Goal: Information Seeking & Learning: Find specific fact

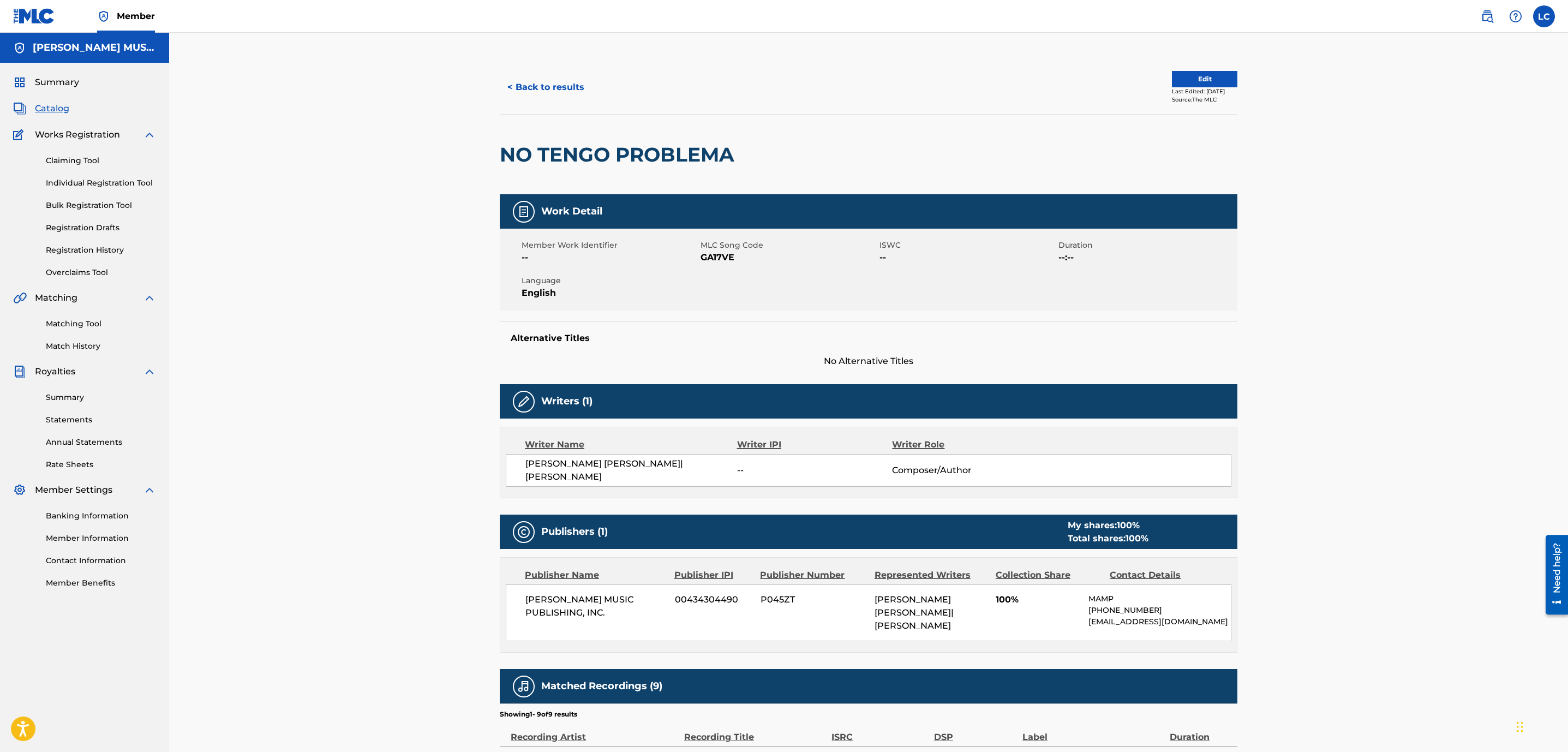
click at [545, 94] on button "< Back to results" at bounding box center [545, 87] width 92 height 27
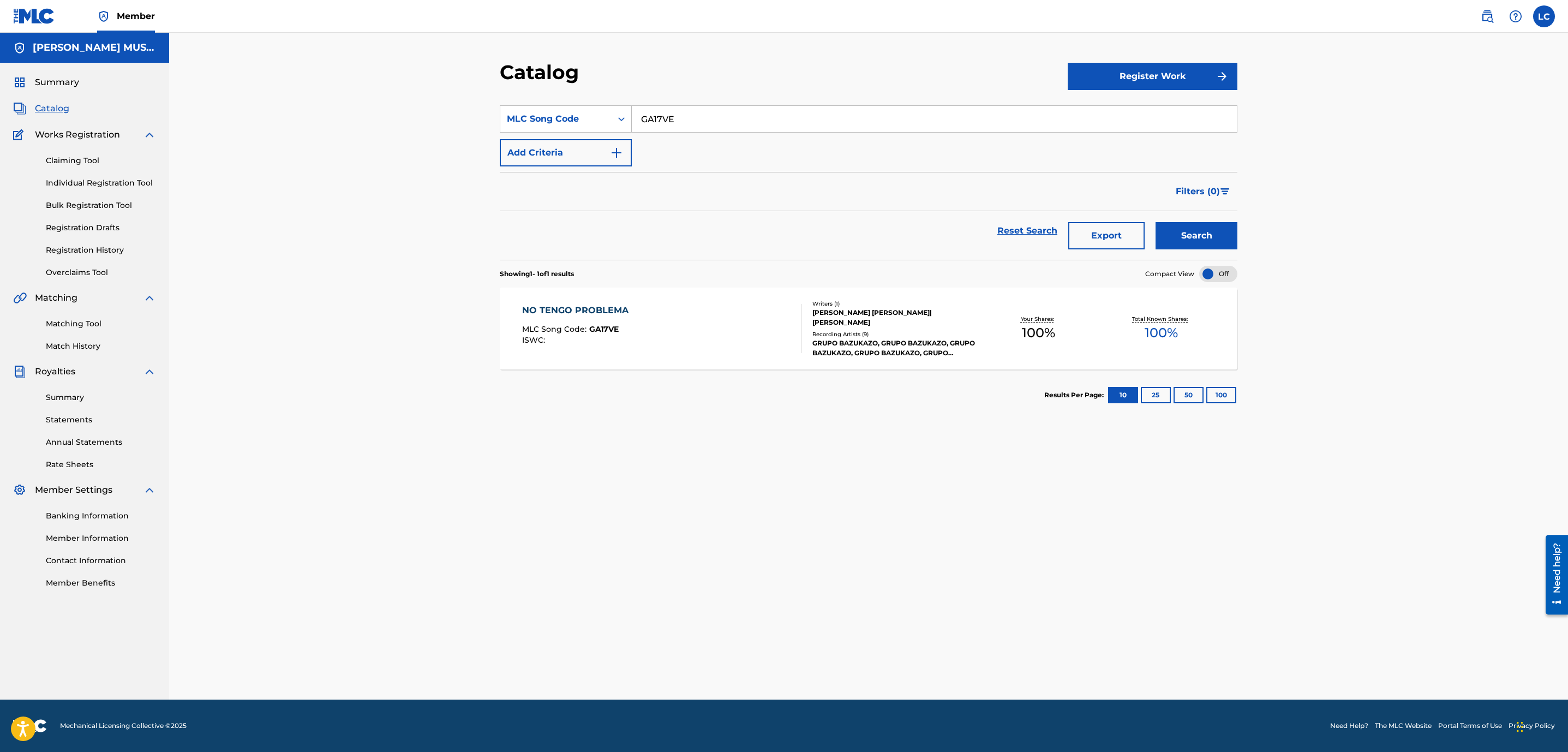
click at [1485, 12] on img at bounding box center [1488, 16] width 13 height 13
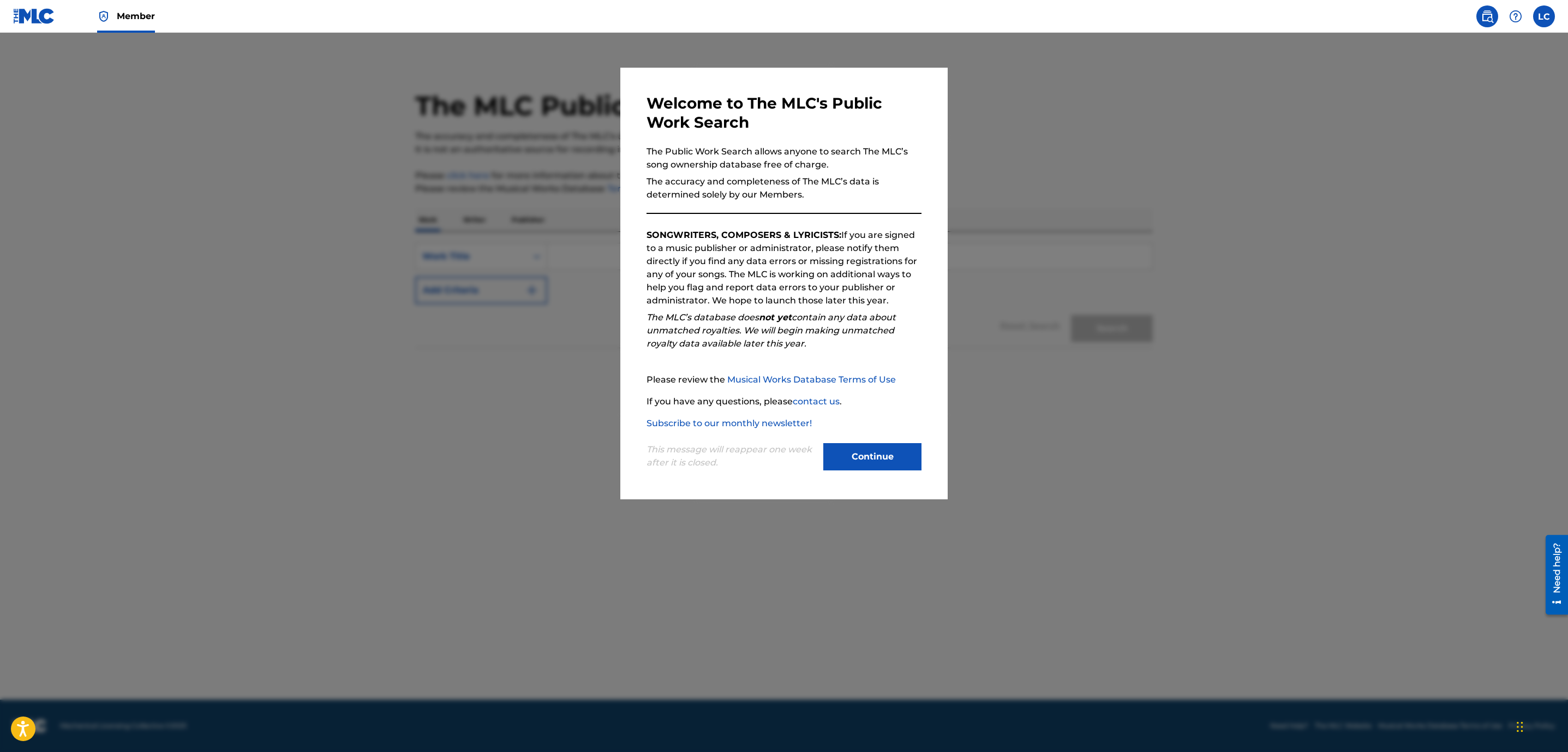
click at [881, 457] on button "Continue" at bounding box center [872, 457] width 98 height 27
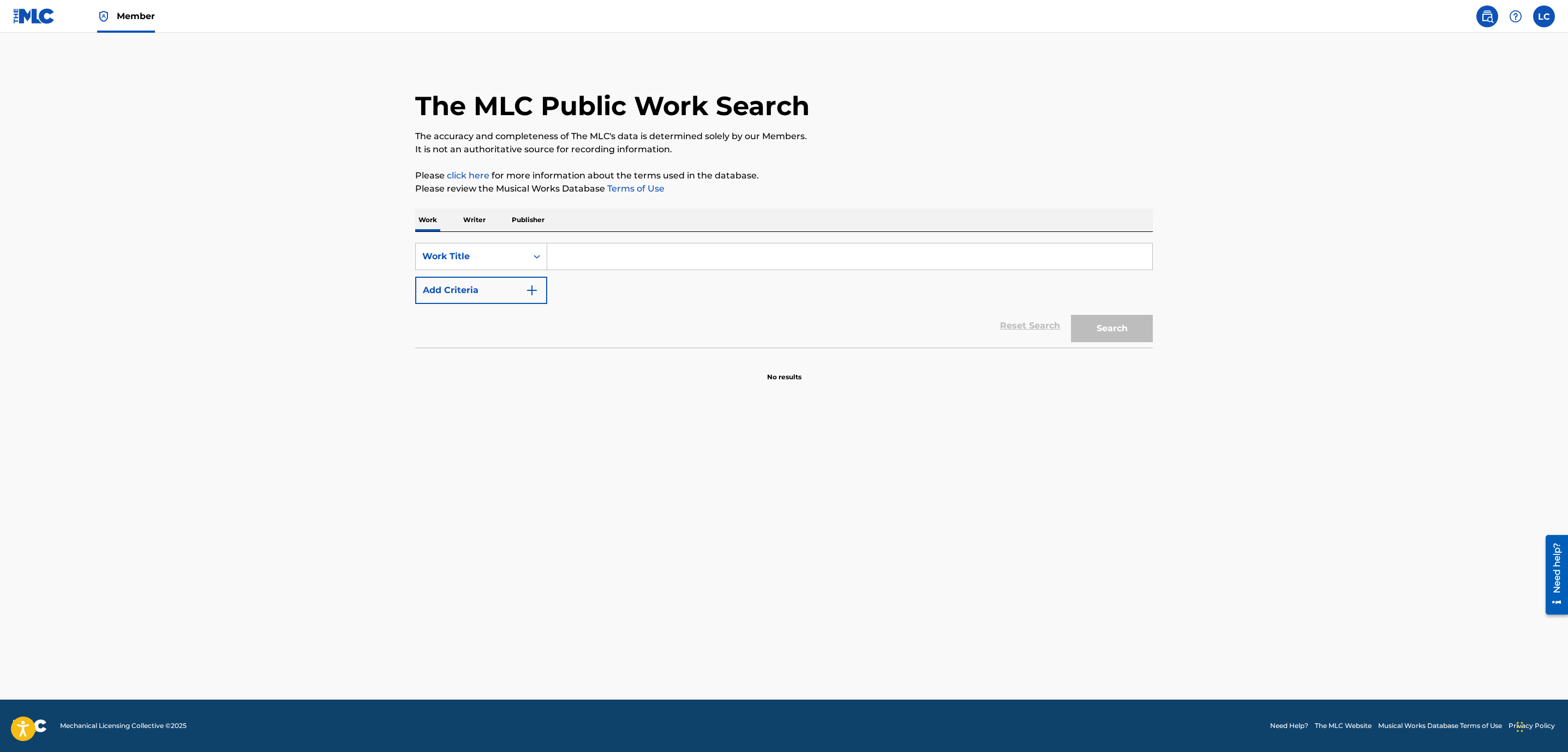
click at [565, 261] on input "Search Form" at bounding box center [850, 256] width 605 height 26
type input "[PERSON_NAME]"
click at [1100, 332] on button "Search" at bounding box center [1111, 328] width 82 height 27
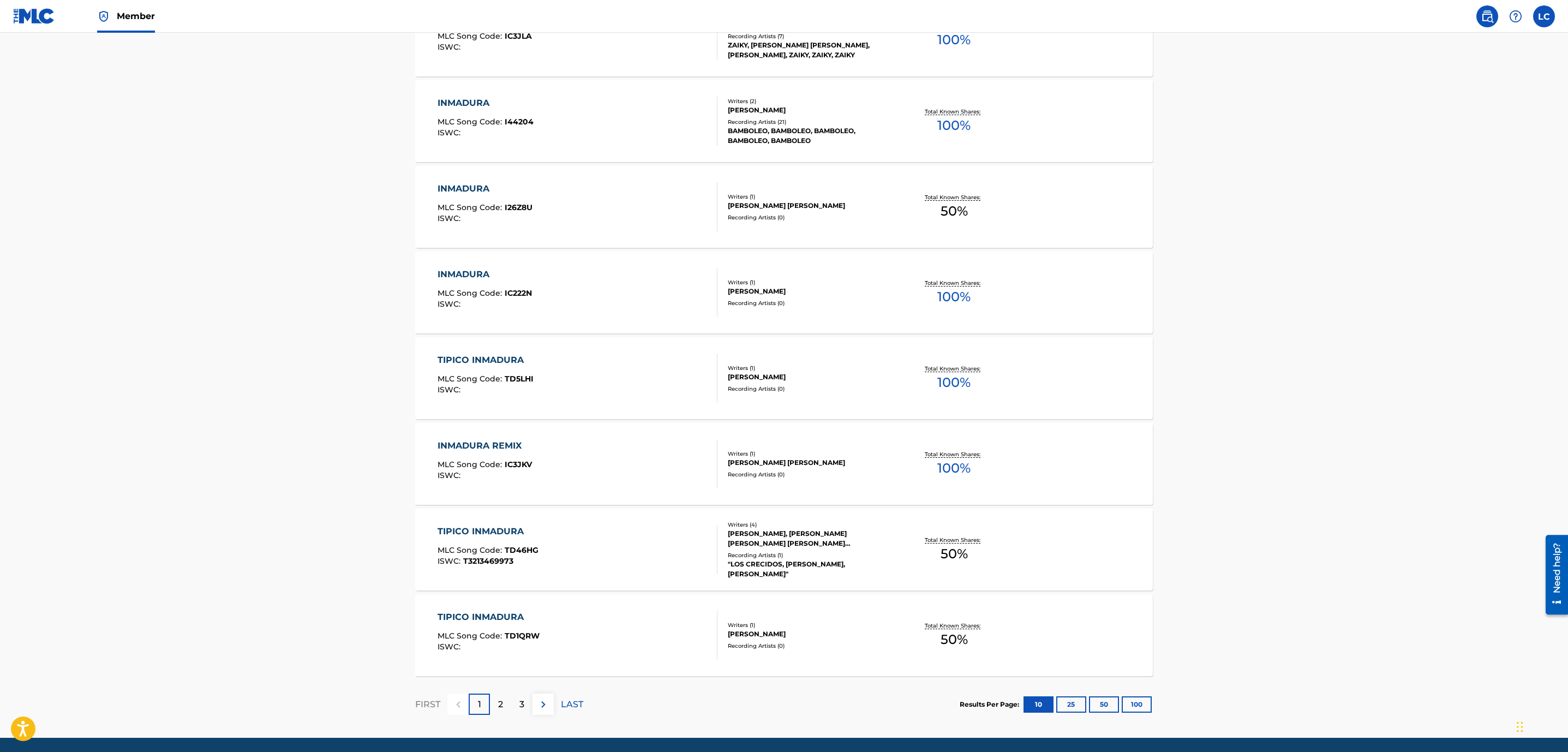
scroll to position [583, 0]
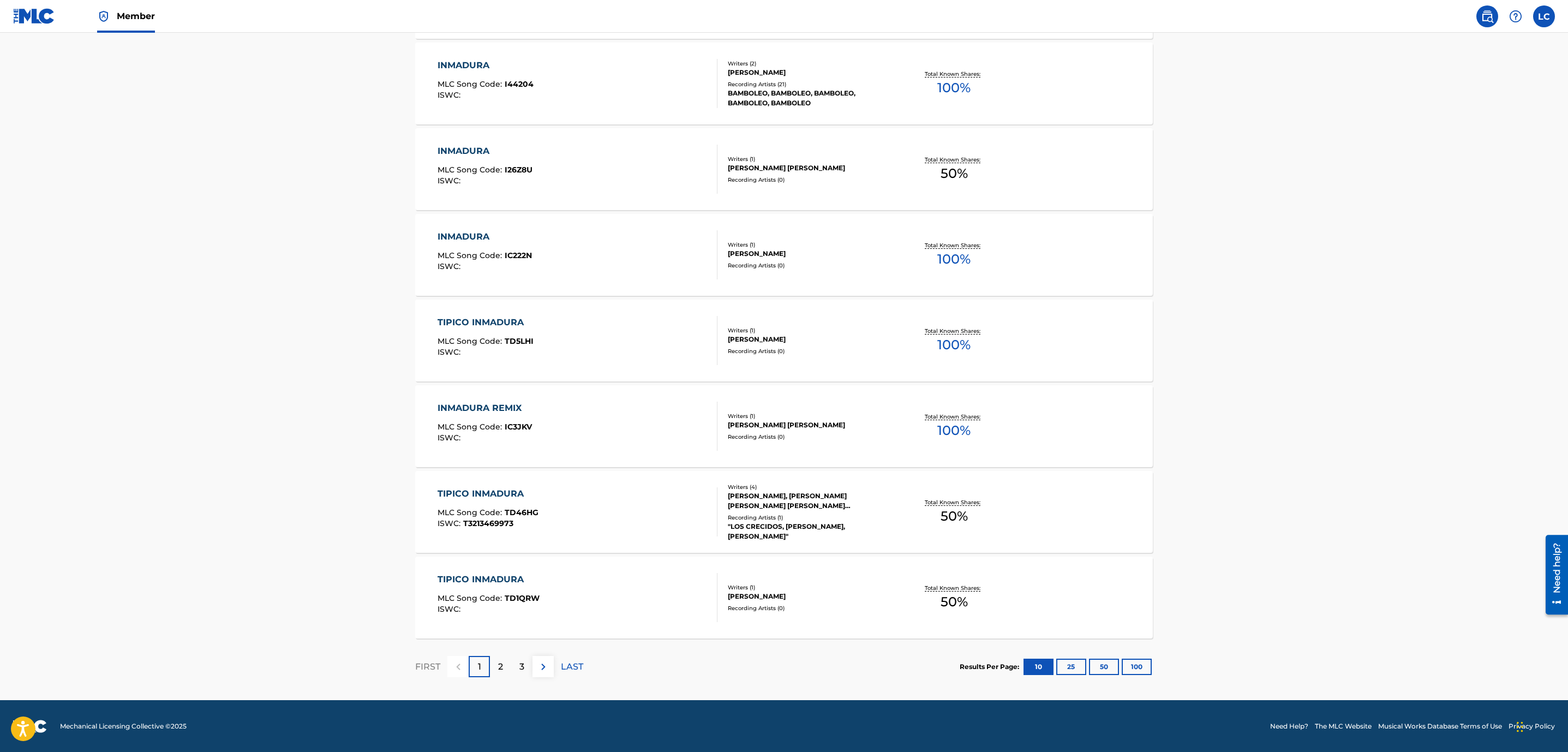
click at [499, 662] on p "2" at bounding box center [500, 667] width 5 height 13
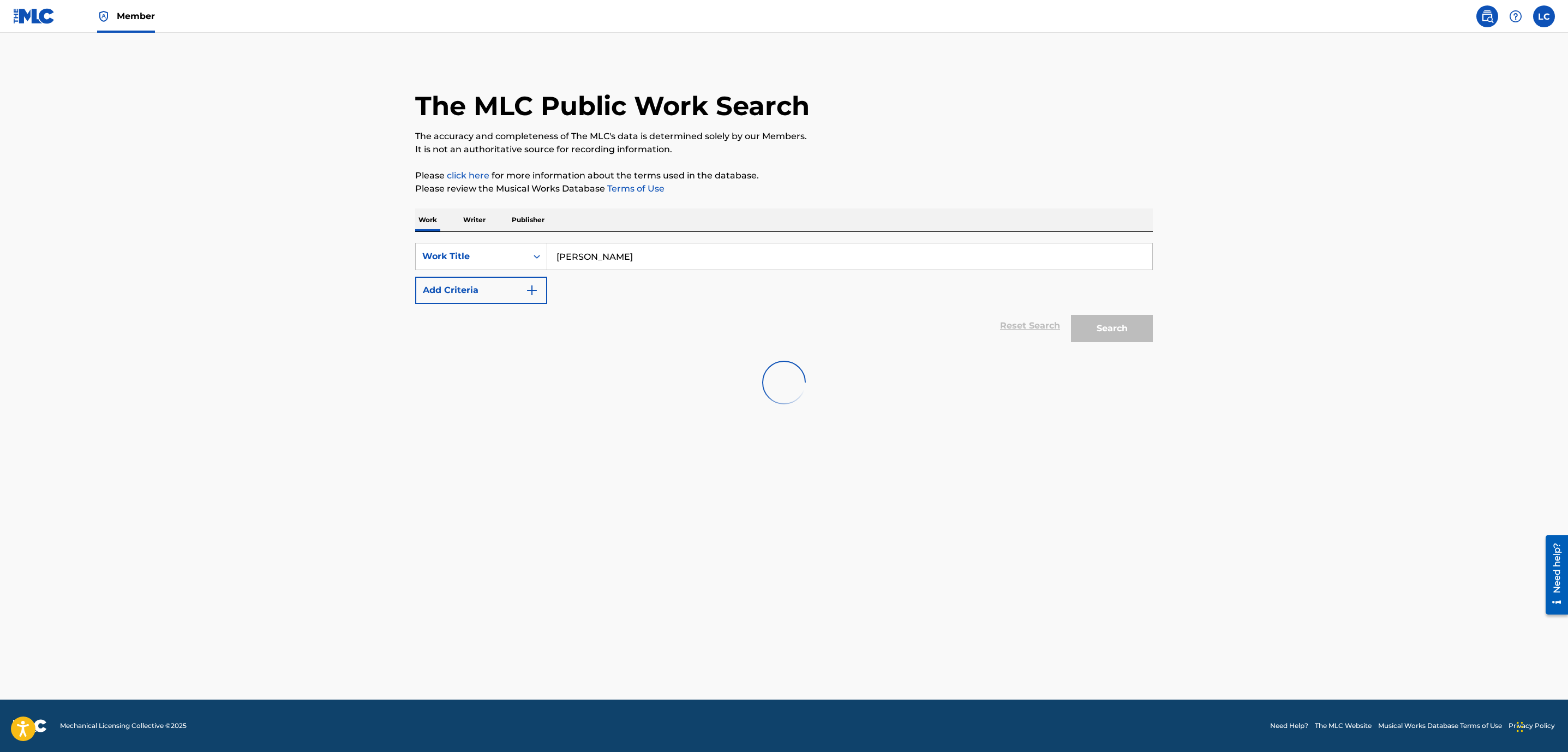
scroll to position [0, 0]
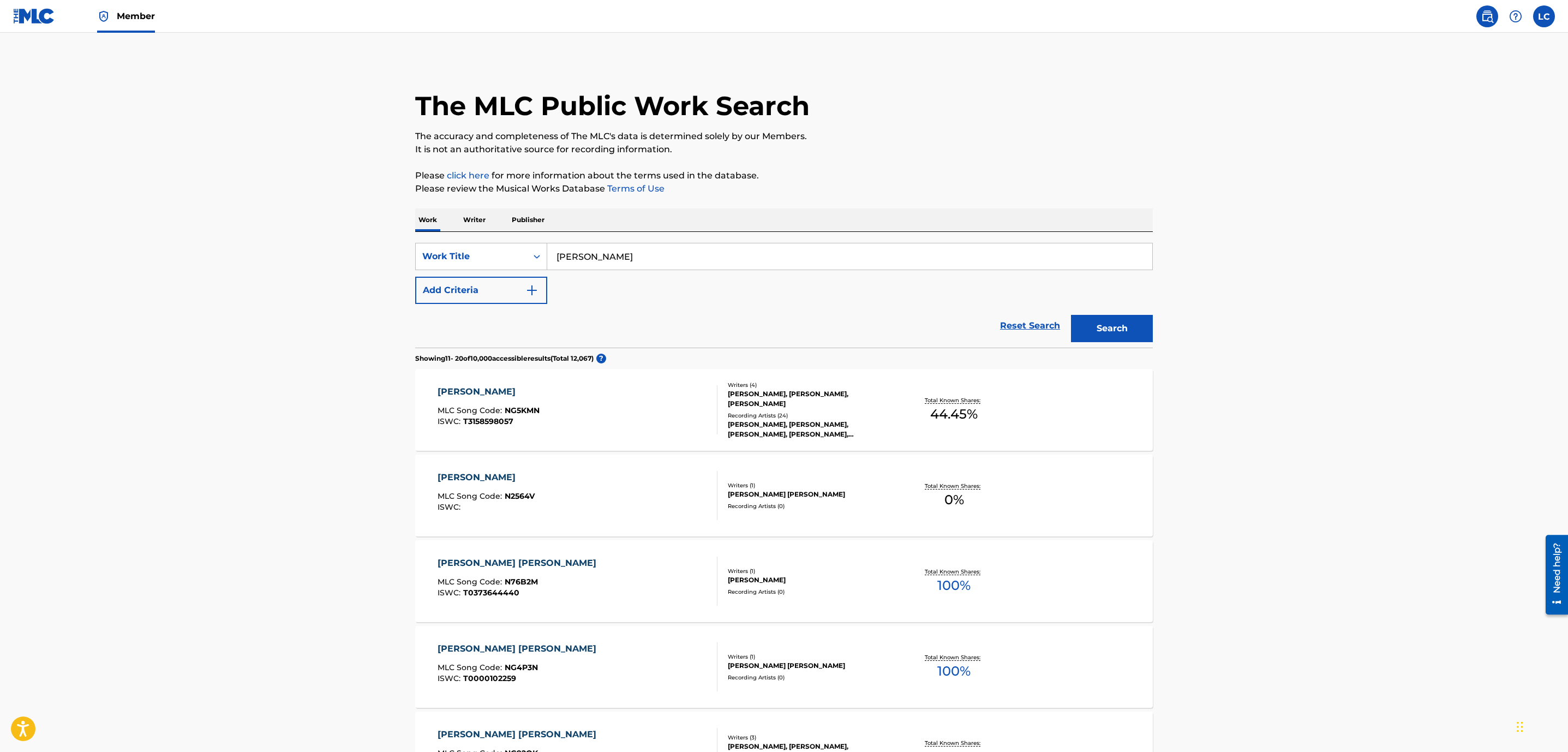
drag, startPoint x: 693, startPoint y: 249, endPoint x: 471, endPoint y: 221, distance: 223.8
click at [471, 221] on div "Work Writer Publisher SearchWithCriteria516008cd-a9e5-4d6d-9fa4-48dc71dac977 Wo…" at bounding box center [784, 743] width 738 height 1070
